Goal: Task Accomplishment & Management: Manage account settings

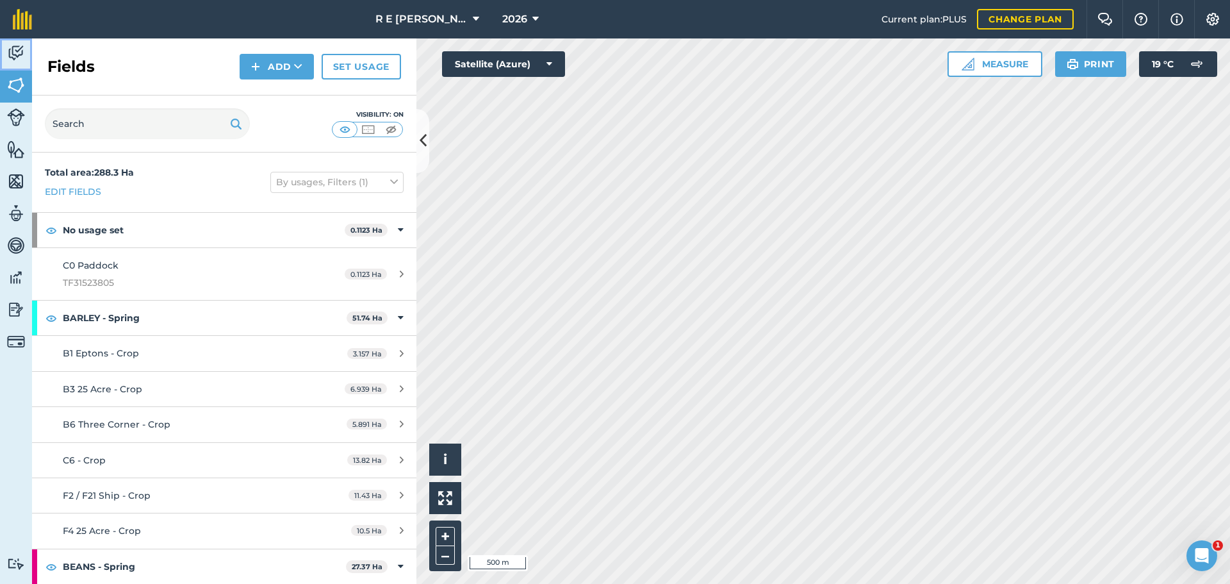
click at [8, 55] on img at bounding box center [16, 53] width 18 height 19
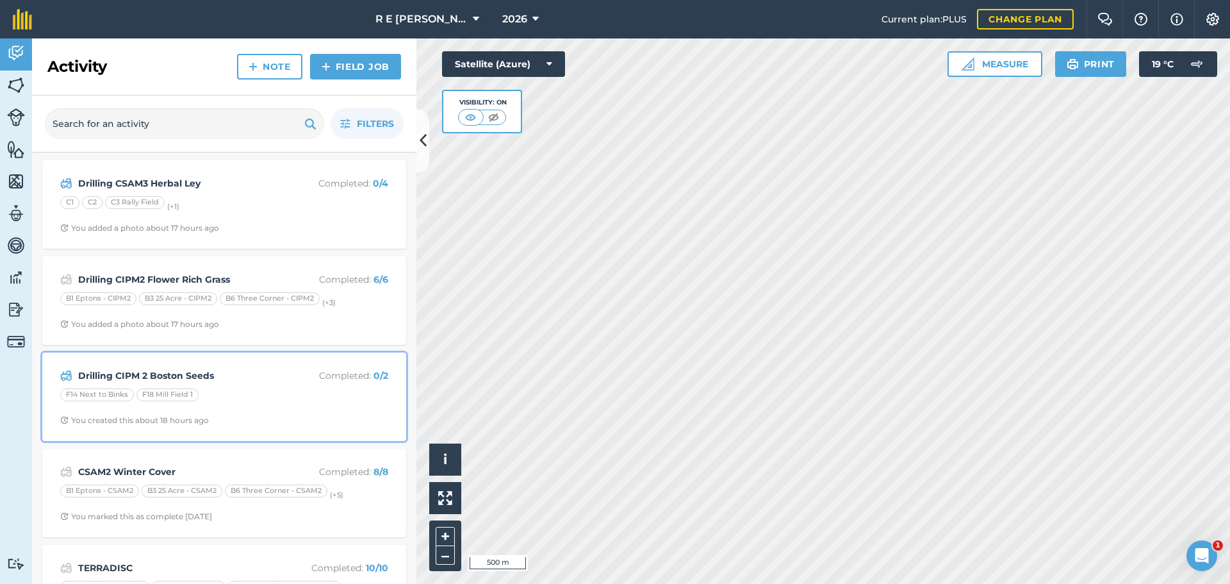
click at [317, 396] on div "F14 Next to Binks F18 Mill Field 1" at bounding box center [224, 396] width 328 height 17
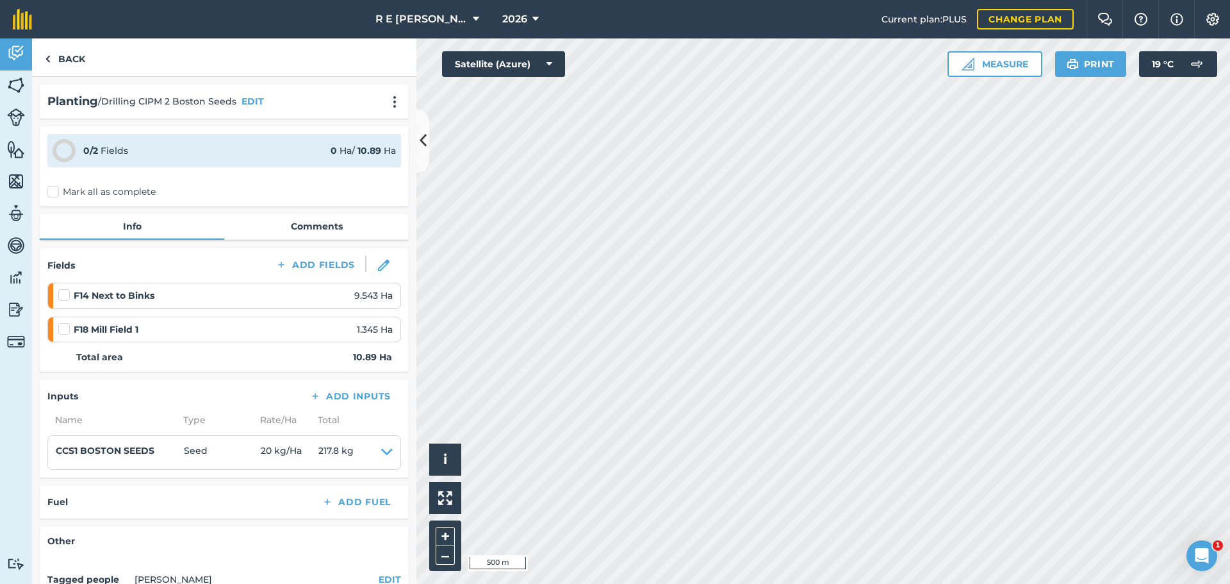
click at [67, 322] on label at bounding box center [65, 322] width 15 height 0
click at [67, 331] on input "checkbox" at bounding box center [62, 326] width 8 height 8
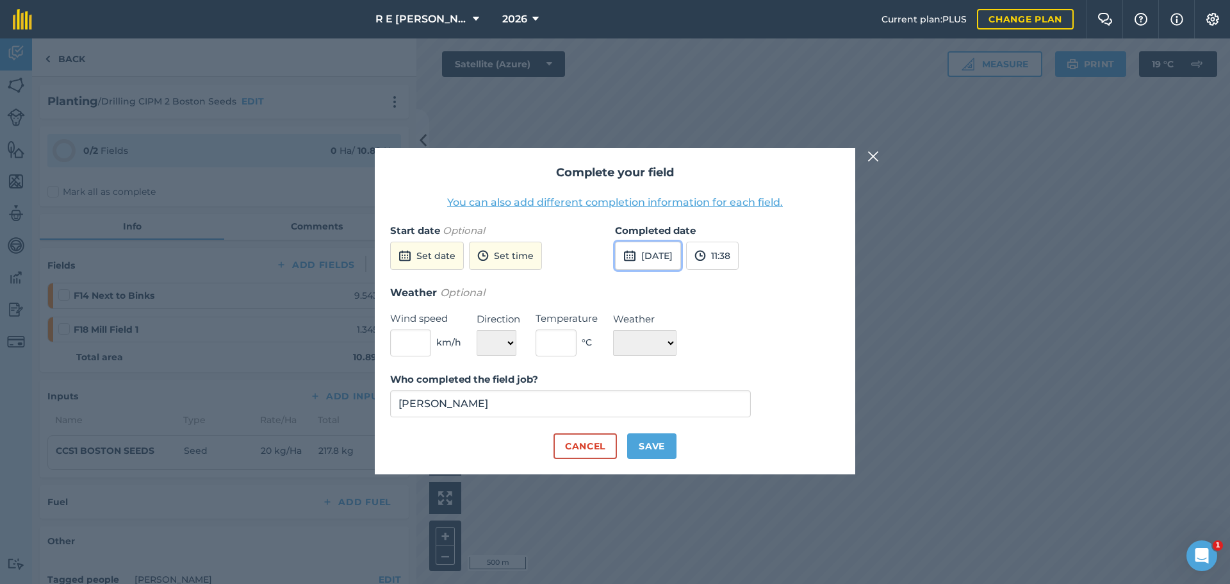
click at [652, 255] on button "[DATE]" at bounding box center [648, 256] width 66 height 28
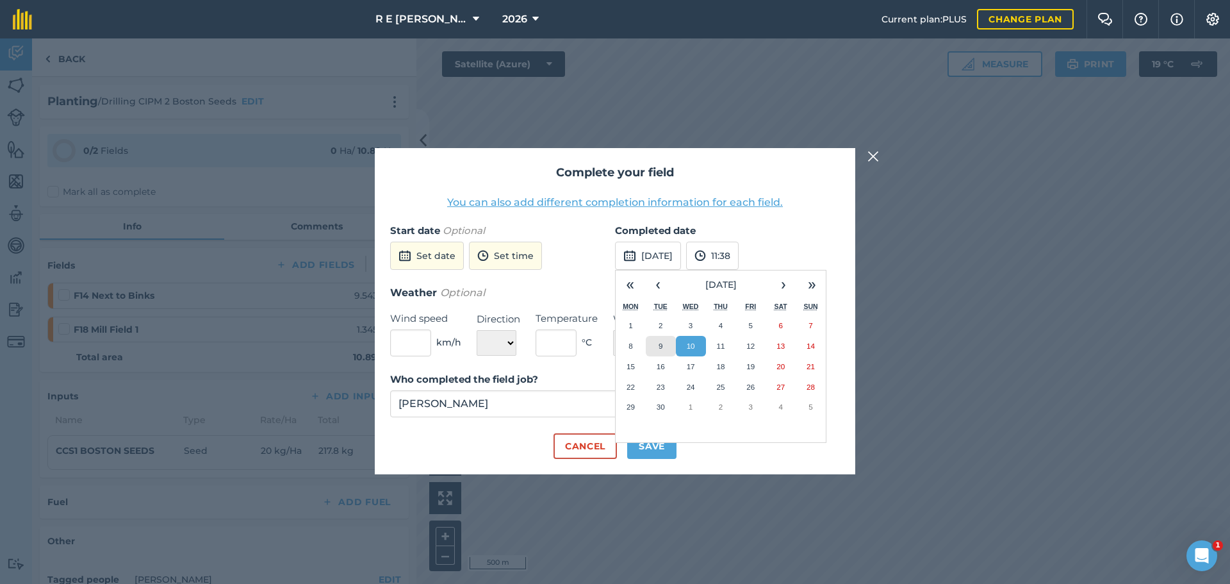
click at [668, 346] on button "9" at bounding box center [661, 346] width 30 height 21
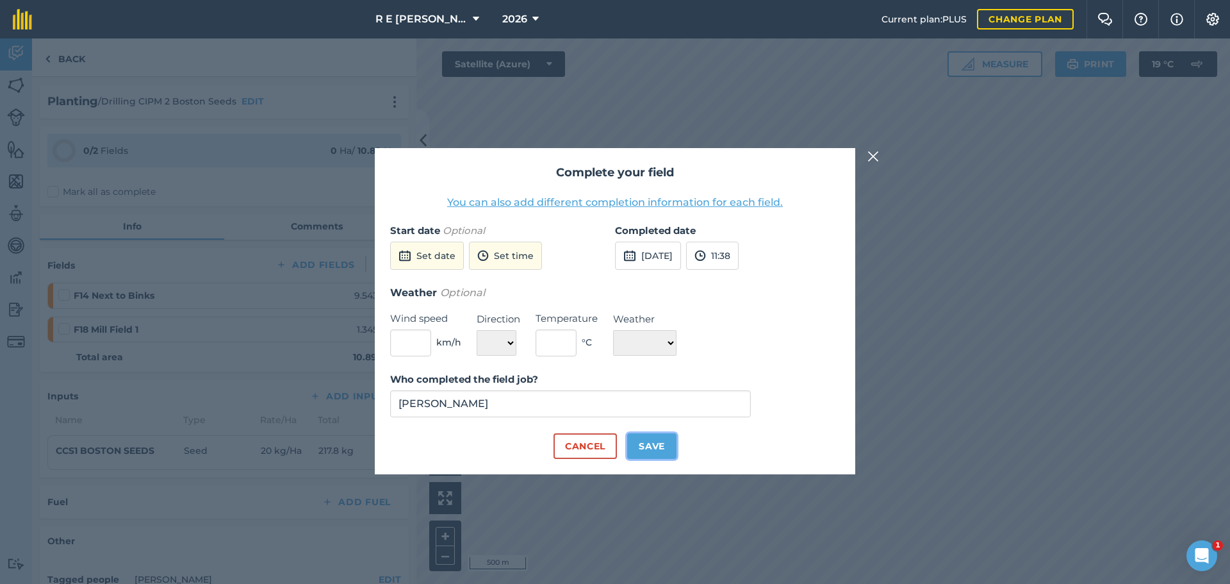
click at [663, 442] on button "Save" at bounding box center [651, 446] width 49 height 26
checkbox input "true"
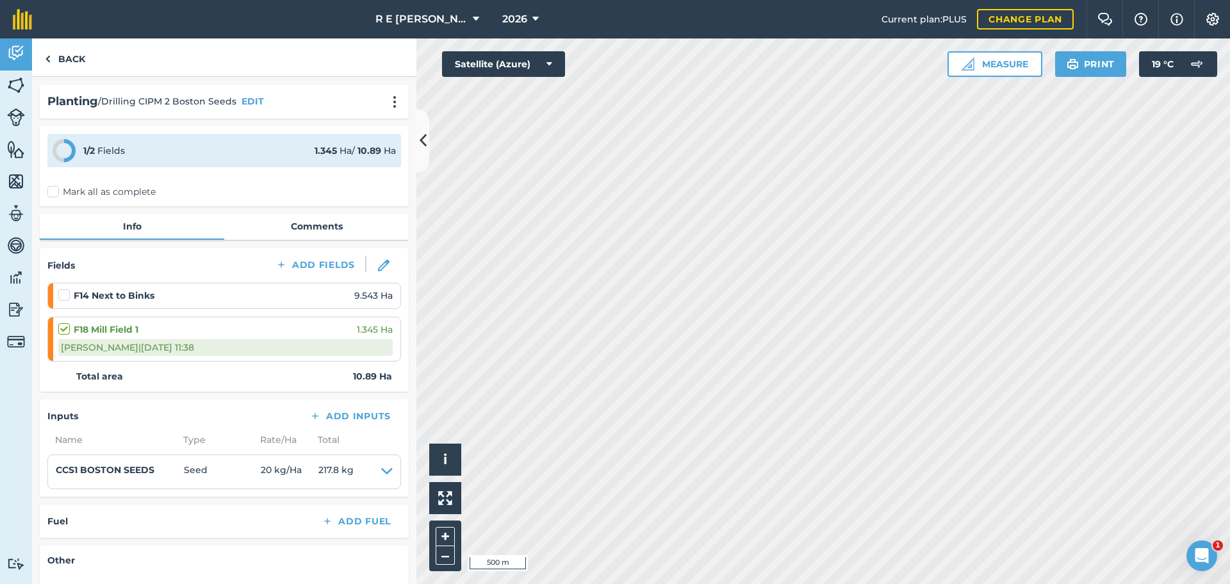
click at [68, 288] on label at bounding box center [65, 288] width 15 height 0
click at [67, 296] on input "checkbox" at bounding box center [62, 292] width 8 height 8
checkbox input "false"
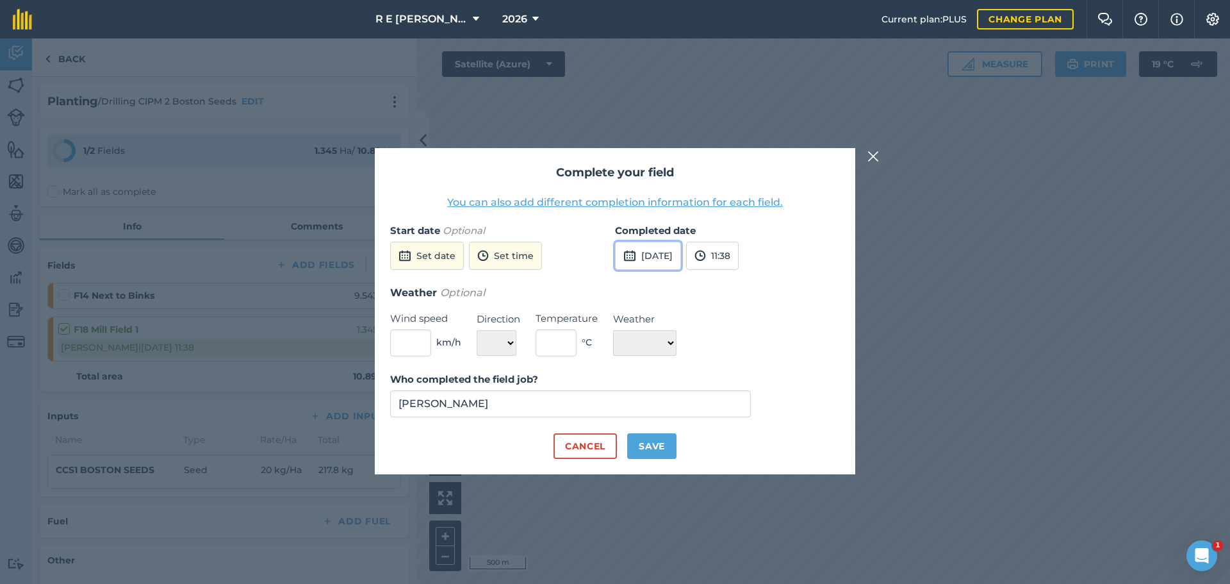
click at [643, 257] on button "[DATE]" at bounding box center [648, 256] width 66 height 28
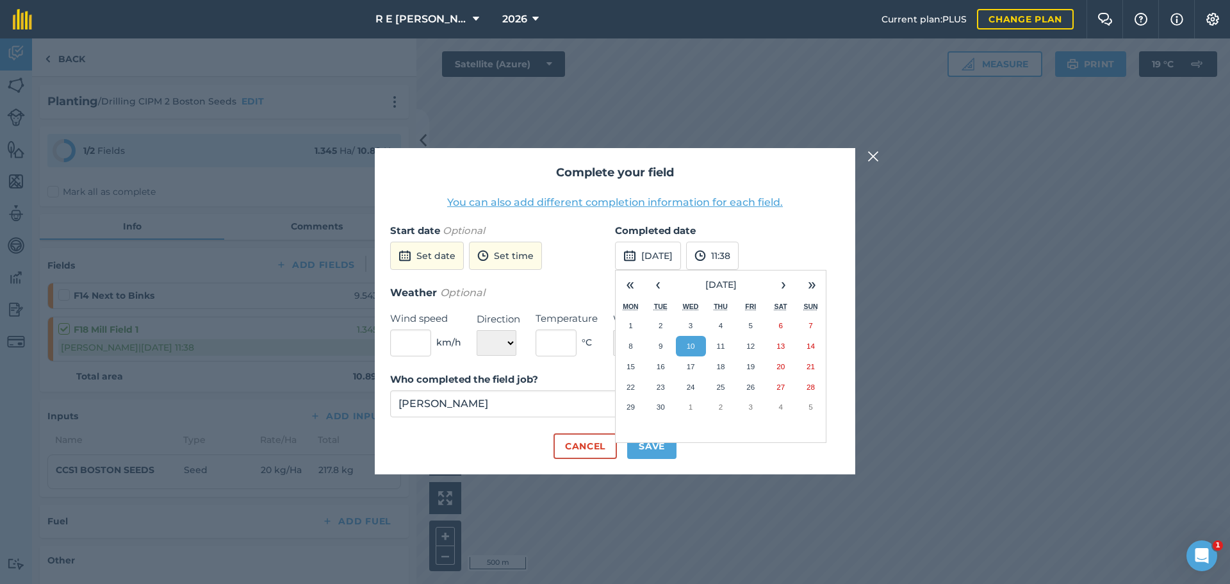
click at [691, 343] on abbr "10" at bounding box center [691, 345] width 8 height 8
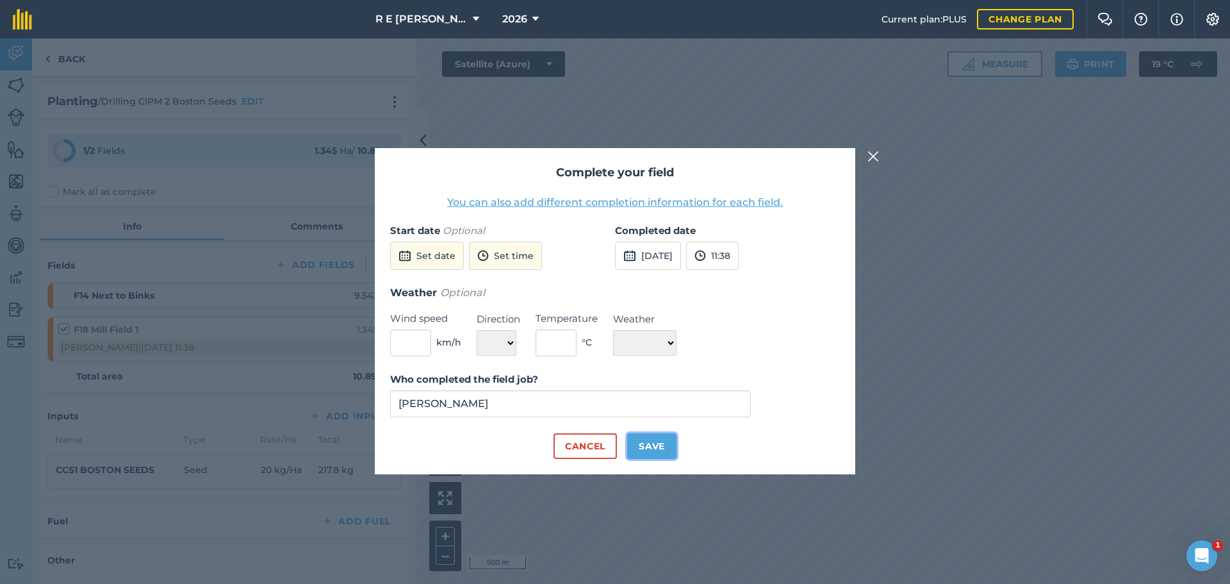
click at [657, 439] on button "Save" at bounding box center [651, 446] width 49 height 26
checkbox input "true"
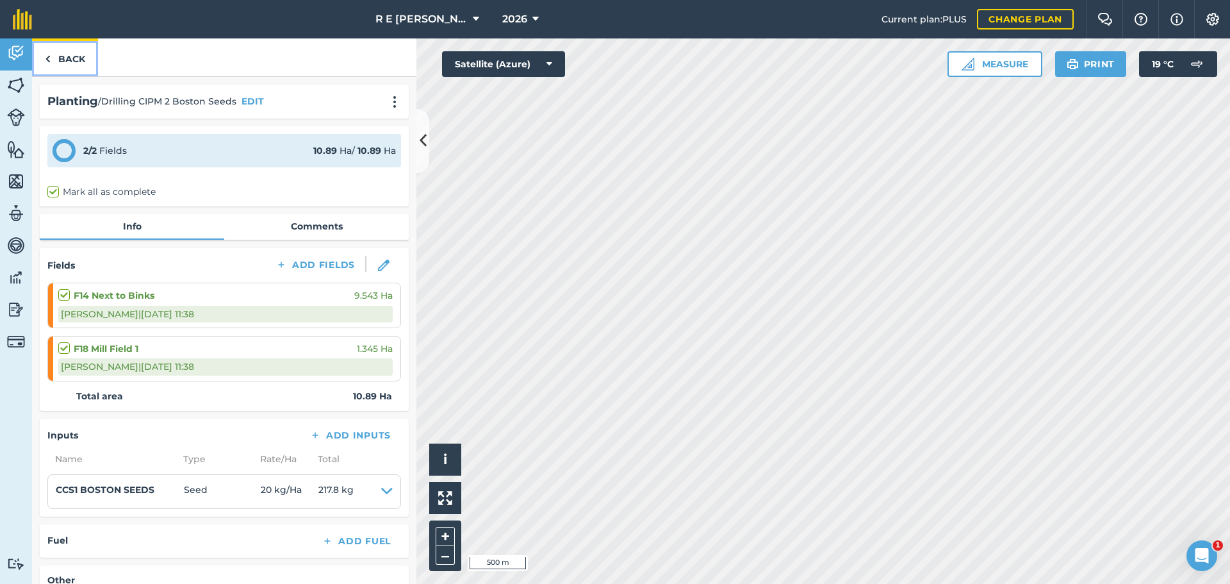
click at [76, 54] on link "Back" at bounding box center [65, 57] width 66 height 38
